Goal: Download file/media

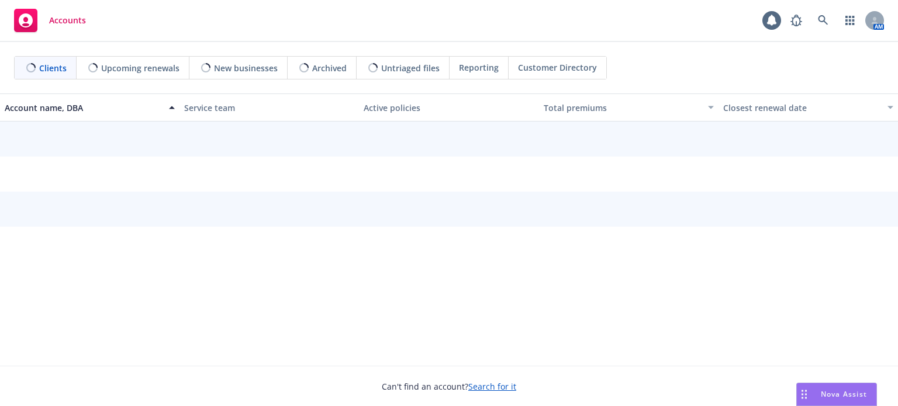
click at [307, 136] on div at bounding box center [449, 186] width 898 height 129
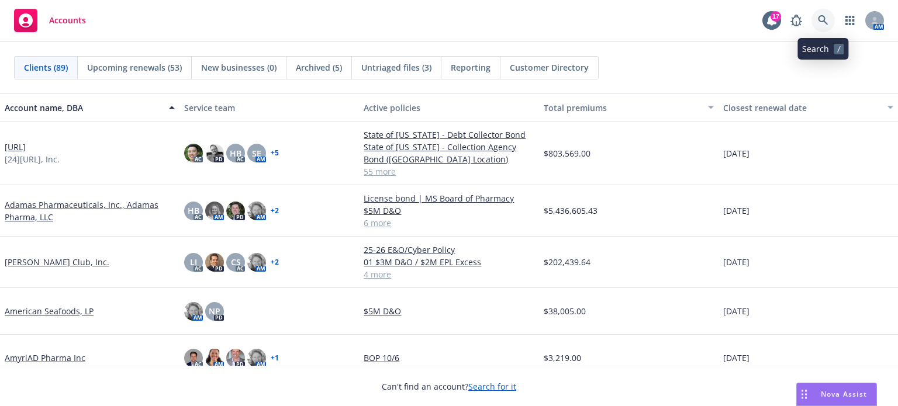
click at [824, 20] on icon at bounding box center [823, 20] width 10 height 10
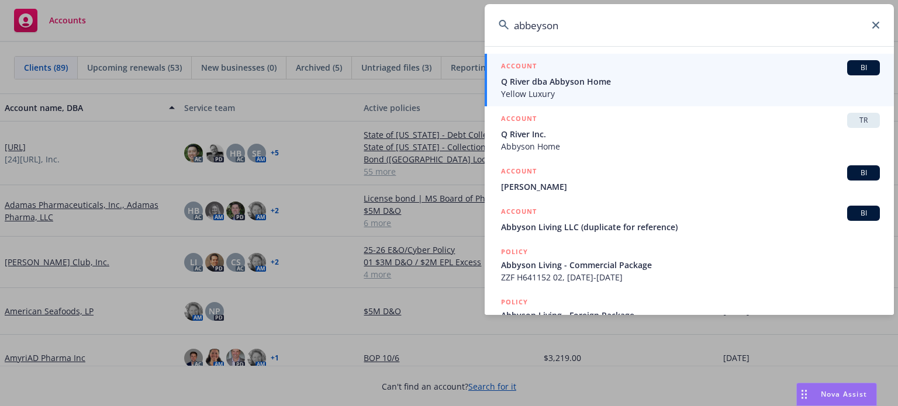
type input "abbeyson"
click at [852, 70] on span "BI" at bounding box center [863, 68] width 23 height 11
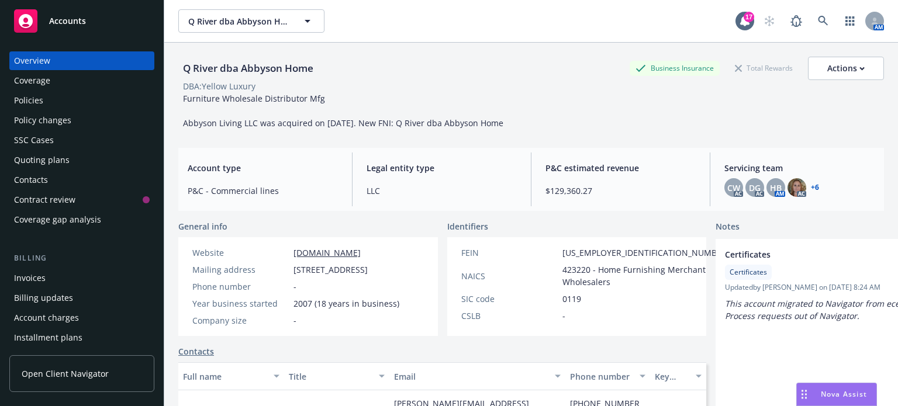
click at [20, 99] on div "Policies" at bounding box center [28, 100] width 29 height 19
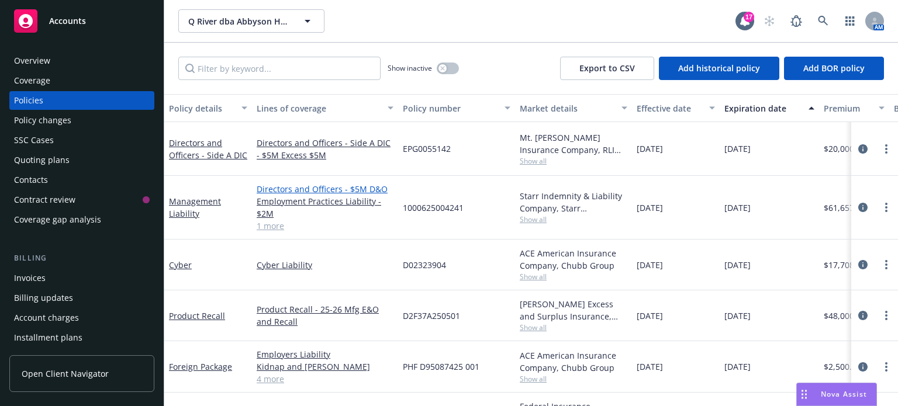
click at [305, 188] on link "Directors and Officers - $5M D&O" at bounding box center [325, 189] width 137 height 12
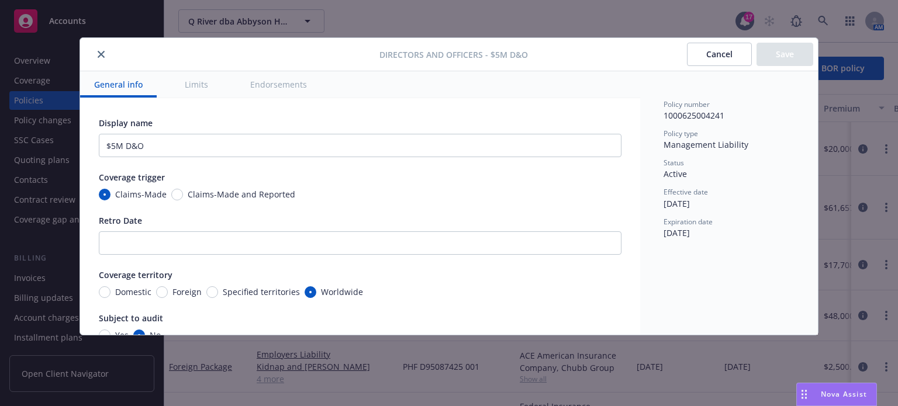
click at [98, 56] on icon "close" at bounding box center [101, 54] width 7 height 7
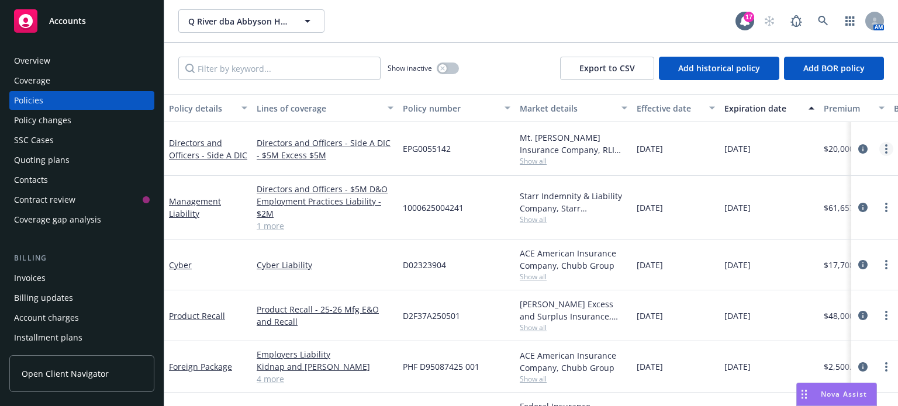
click at [885, 144] on icon "more" at bounding box center [886, 148] width 2 height 9
click at [859, 144] on icon "circleInformation" at bounding box center [863, 148] width 9 height 9
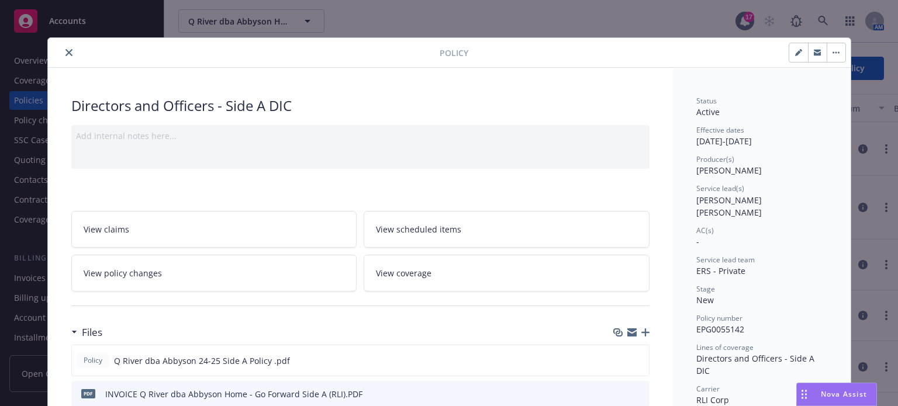
click at [65, 50] on icon "close" at bounding box center [68, 52] width 7 height 7
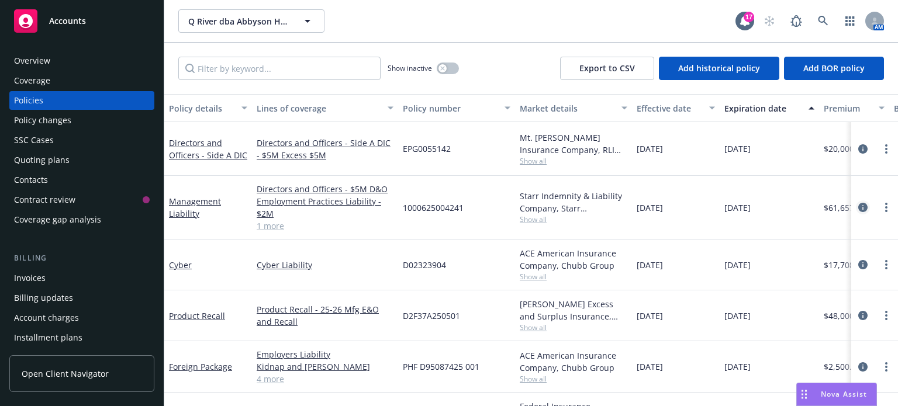
click at [859, 205] on icon "circleInformation" at bounding box center [863, 207] width 9 height 9
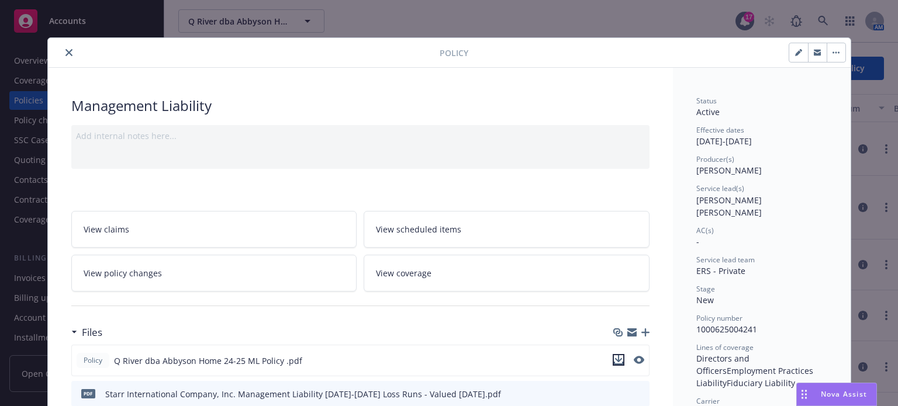
click at [615, 360] on icon "download file" at bounding box center [619, 359] width 8 height 7
